Goal: Task Accomplishment & Management: Manage account settings

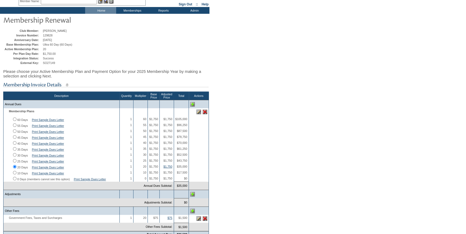
scroll to position [73, 0]
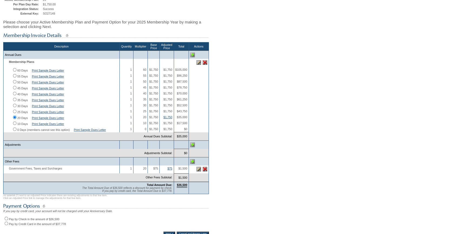
drag, startPoint x: 6, startPoint y: 227, endPoint x: 19, endPoint y: 221, distance: 14.5
click at [6, 220] on input "Pay by Check in the amount of $36,500" at bounding box center [7, 219] width 4 height 4
radio input "true"
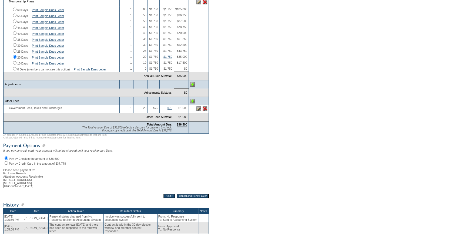
scroll to position [147, 0]
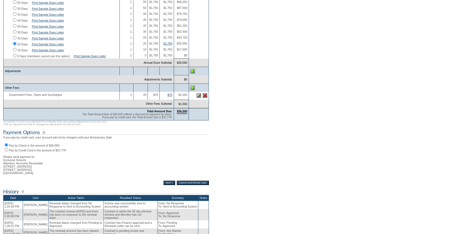
click at [6, 151] on input "Pay by Credit Card in the amount of $37,778" at bounding box center [7, 150] width 4 height 4
radio input "true"
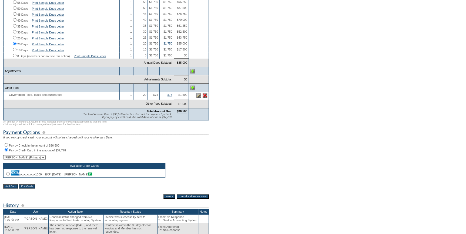
click at [6, 176] on input "radio" at bounding box center [8, 174] width 4 height 4
radio input "true"
click at [164, 199] on input "Next >" at bounding box center [169, 196] width 12 height 4
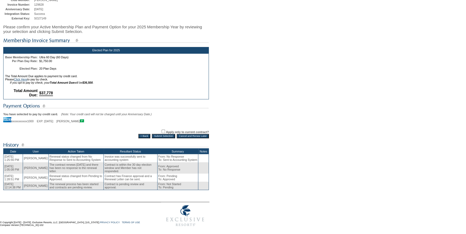
scroll to position [70, 0]
click at [161, 134] on input "Submit Selection" at bounding box center [163, 136] width 23 height 4
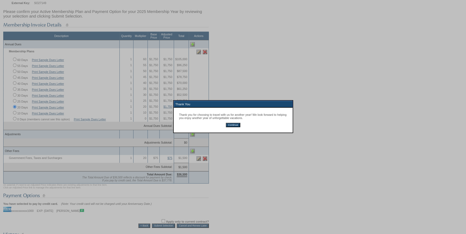
click at [229, 124] on input "Continue" at bounding box center [233, 125] width 14 height 4
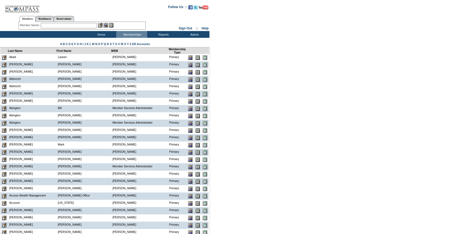
click at [74, 24] on input "text" at bounding box center [69, 25] width 56 height 5
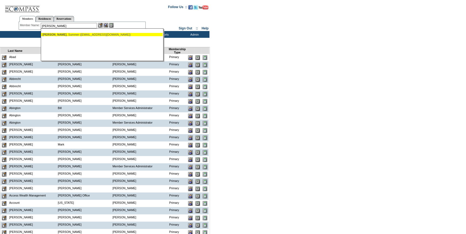
click at [72, 33] on div "Jobson , Summer (summerjobson@gmail.com)" at bounding box center [101, 34] width 119 height 3
type input "Jobson, Summer (summerjobson@gmail.com)"
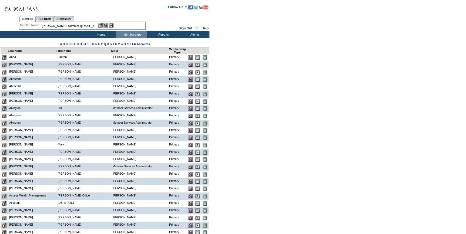
click at [99, 24] on img at bounding box center [100, 25] width 5 height 5
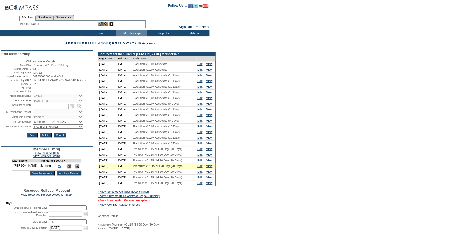
click at [150, 202] on link "» View Membership Renewal Exceptions" at bounding box center [124, 200] width 52 height 3
drag, startPoint x: 55, startPoint y: 86, endPoint x: 31, endPoint y: 83, distance: 24.8
click at [31, 83] on table "Edit Membership Club: Exclusive Resorts Base Plan: Premium v01.15 NH 20 Day Mem…" at bounding box center [47, 94] width 92 height 87
copy span "bba3d036-b279-481f-89d3-2b04f61e45ca"
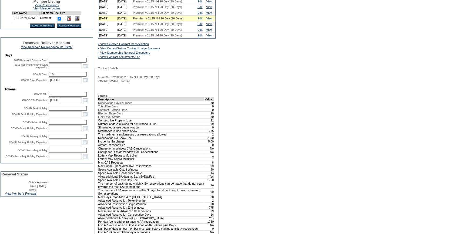
scroll to position [172, 0]
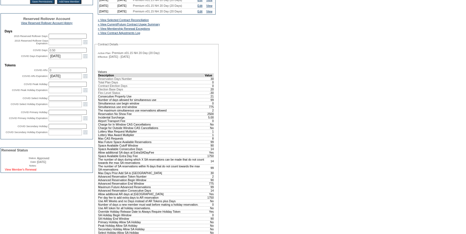
click at [27, 171] on link "View Member's Renewal" at bounding box center [21, 169] width 32 height 3
